Goal: Information Seeking & Learning: Learn about a topic

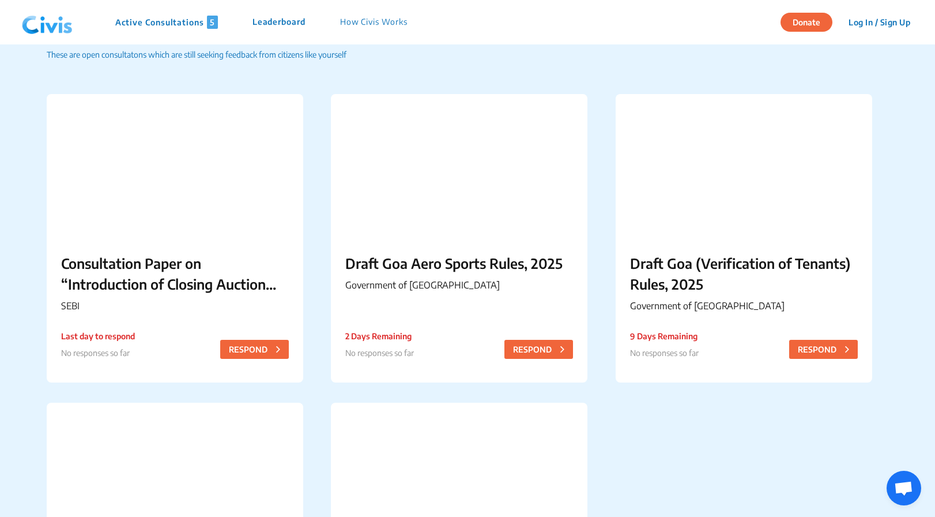
scroll to position [59, 0]
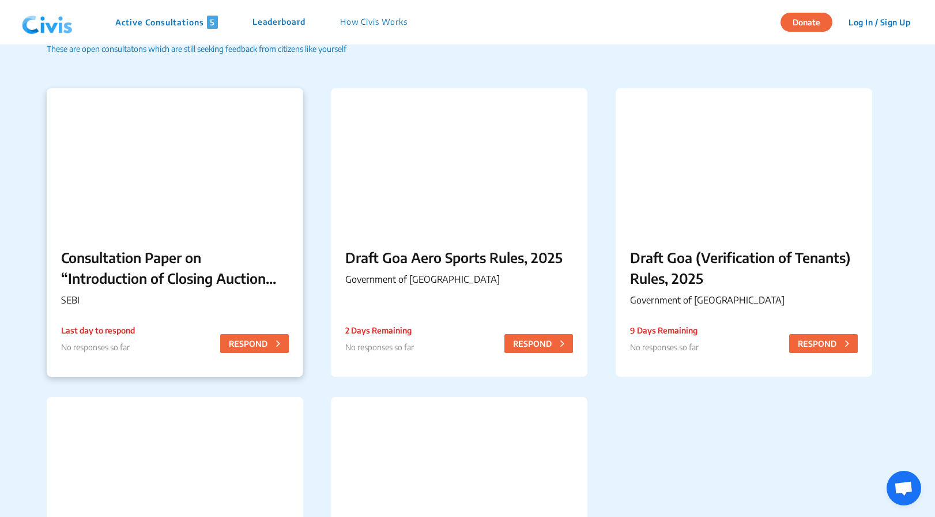
click at [225, 280] on p "Consultation Paper on “Introduction of Closing Auction Session in the Equity Ca…" at bounding box center [175, 268] width 228 height 42
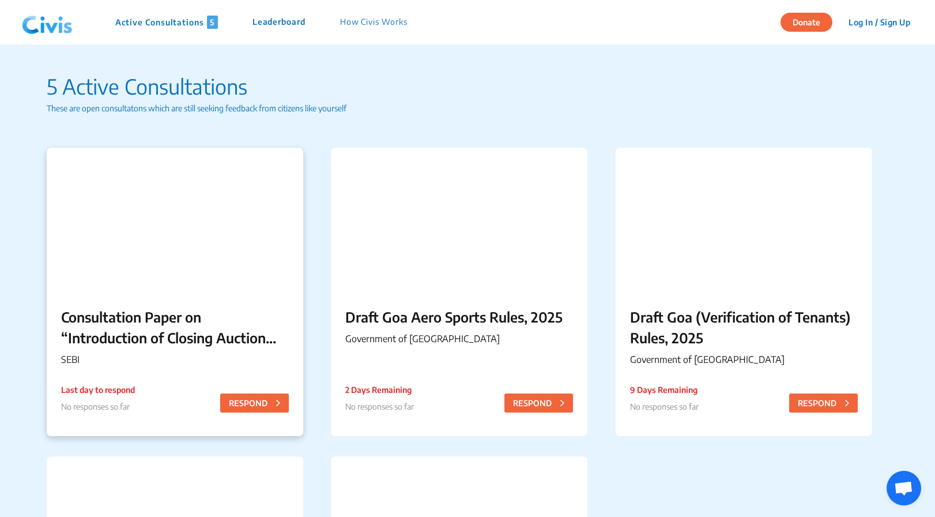
click at [216, 326] on p "Consultation Paper on “Introduction of Closing Auction Session in the Equity Ca…" at bounding box center [175, 327] width 228 height 42
click at [179, 317] on p "Consultation Paper on “Introduction of Closing Auction Session in the Equity Ca…" at bounding box center [175, 327] width 228 height 42
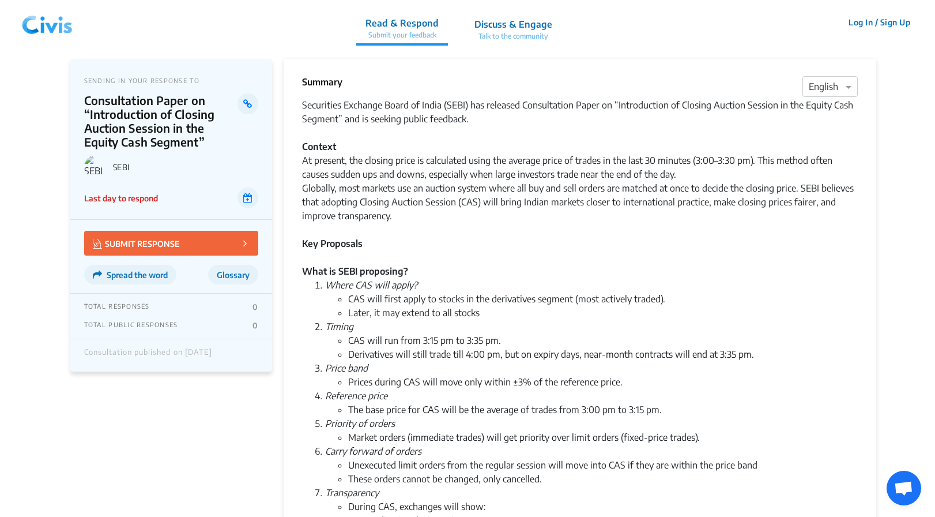
click at [369, 221] on div "Globally, most markets use an auction system where all buy and sell orders are …" at bounding box center [580, 222] width 556 height 83
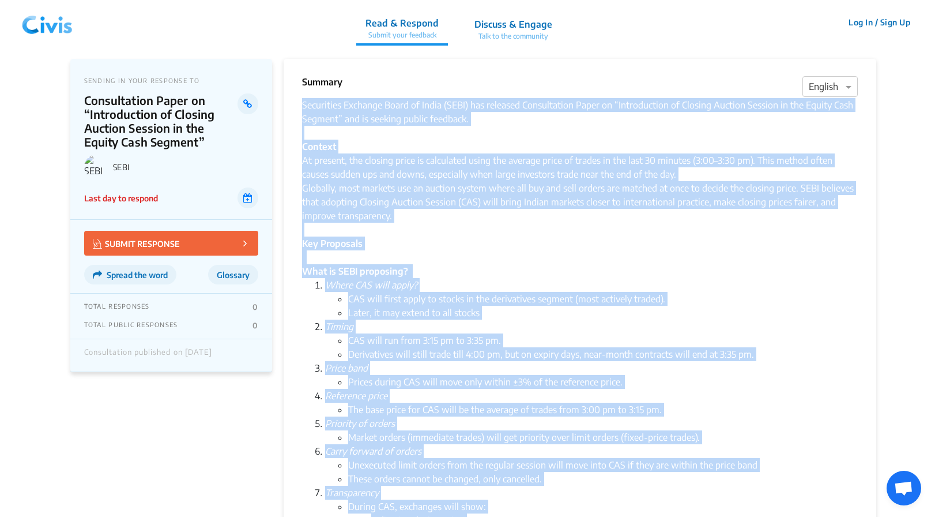
drag, startPoint x: 656, startPoint y: 379, endPoint x: 298, endPoint y: 108, distance: 448.9
click at [298, 108] on div "Summary × English Securities Exchange Board of India (SEBI) has released Consul…" at bounding box center [580, 368] width 593 height 618
copy div "Loremipsum Dolorsit Ametc ad Elits (DOEI) tem incididu Utlaboreetdo Magna al “E…"
